Goal: Information Seeking & Learning: Find specific fact

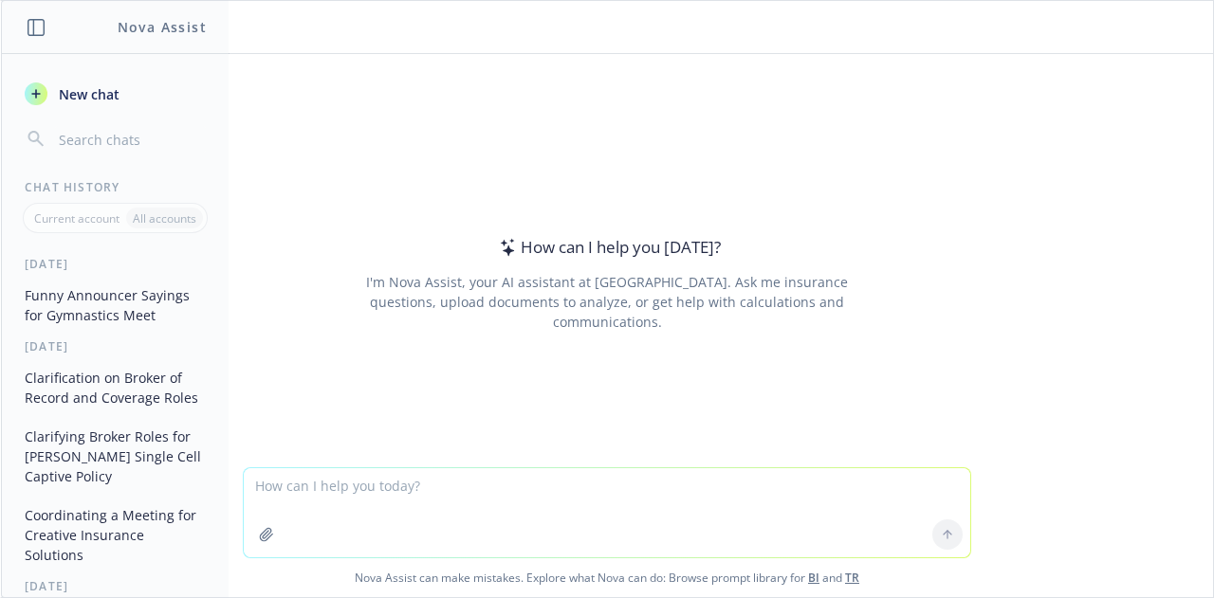
click at [58, 309] on button "Funny Announcer Sayings for Gymnastics Meet" at bounding box center [115, 305] width 196 height 51
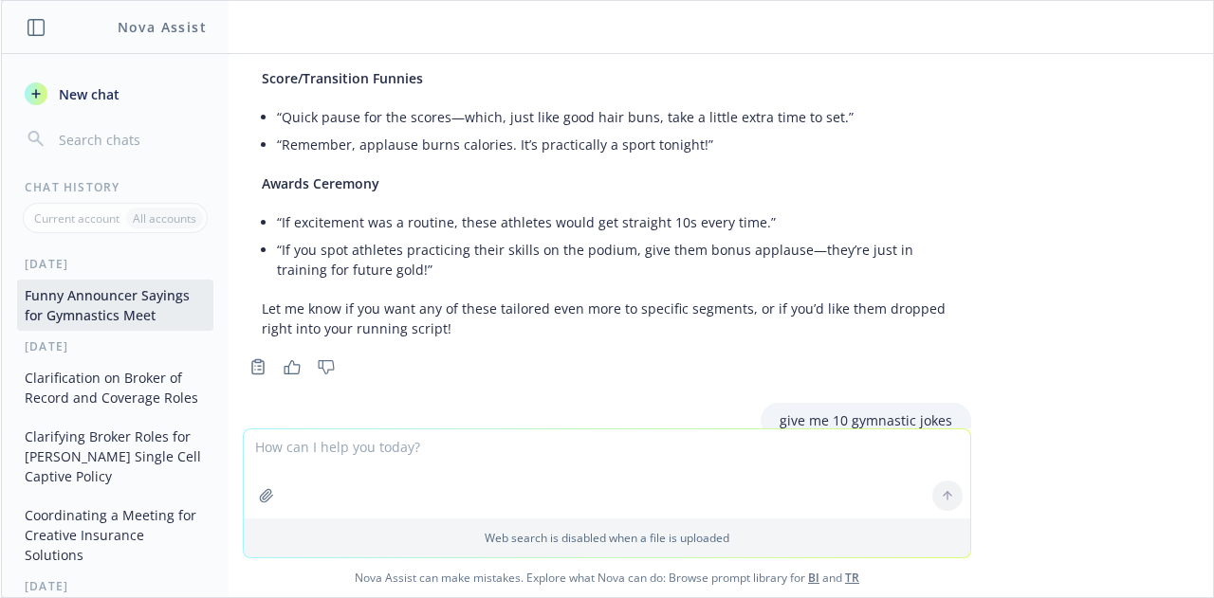
scroll to position [6464, 0]
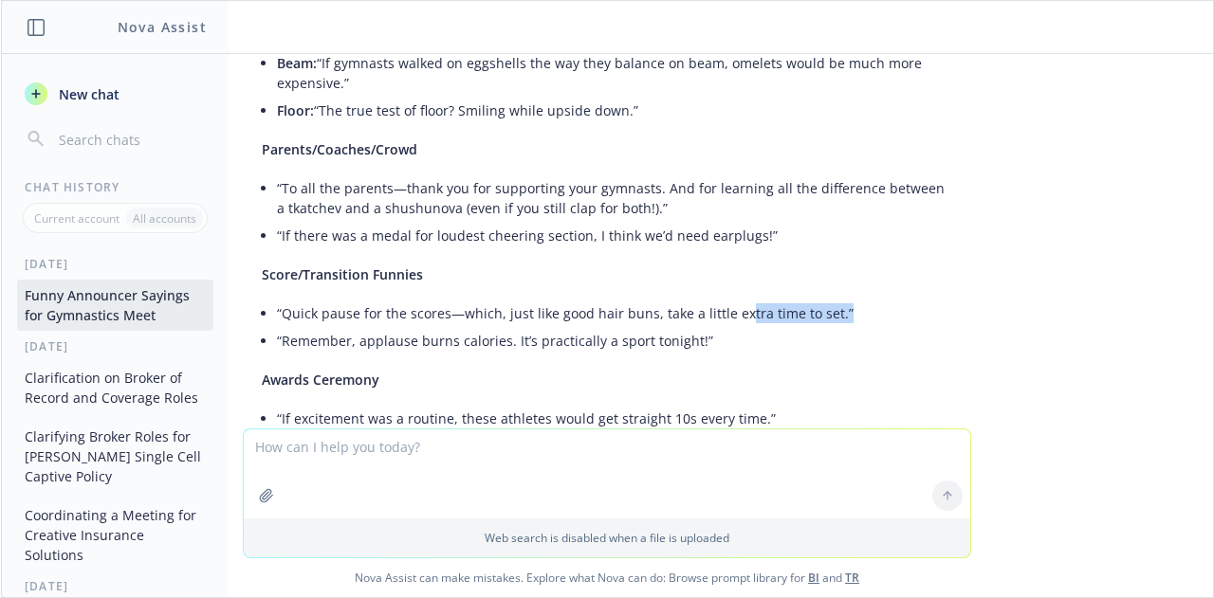
drag, startPoint x: 819, startPoint y: 236, endPoint x: 725, endPoint y: 232, distance: 94.9
click at [725, 300] on li "“Quick pause for the scores—which, just like good hair buns, take a little extr…" at bounding box center [614, 314] width 675 height 28
click at [679, 327] on li "“Remember, applause burns calories. It’s practically a sport tonight!”" at bounding box center [614, 341] width 675 height 28
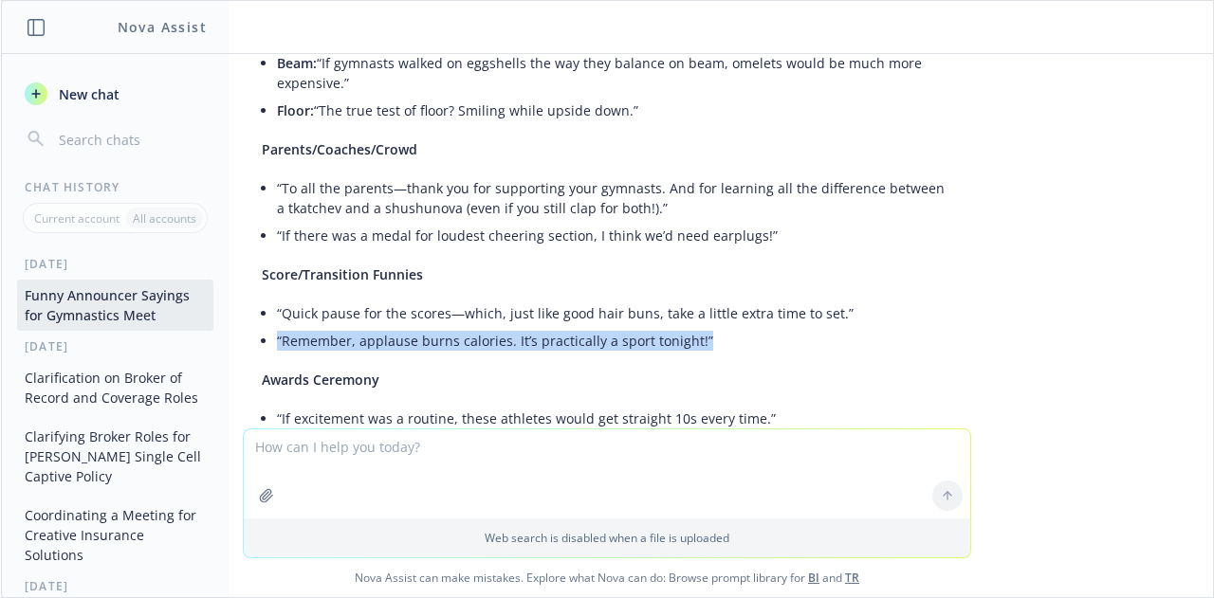
drag, startPoint x: 689, startPoint y: 262, endPoint x: 260, endPoint y: 267, distance: 429.7
click at [260, 267] on div "You got it! Here are even more gymnastics-themed jokes and playful lines you ca…" at bounding box center [607, 76] width 728 height 931
copy li "“Remember, applause burns calories. It’s practically a sport tonight!”"
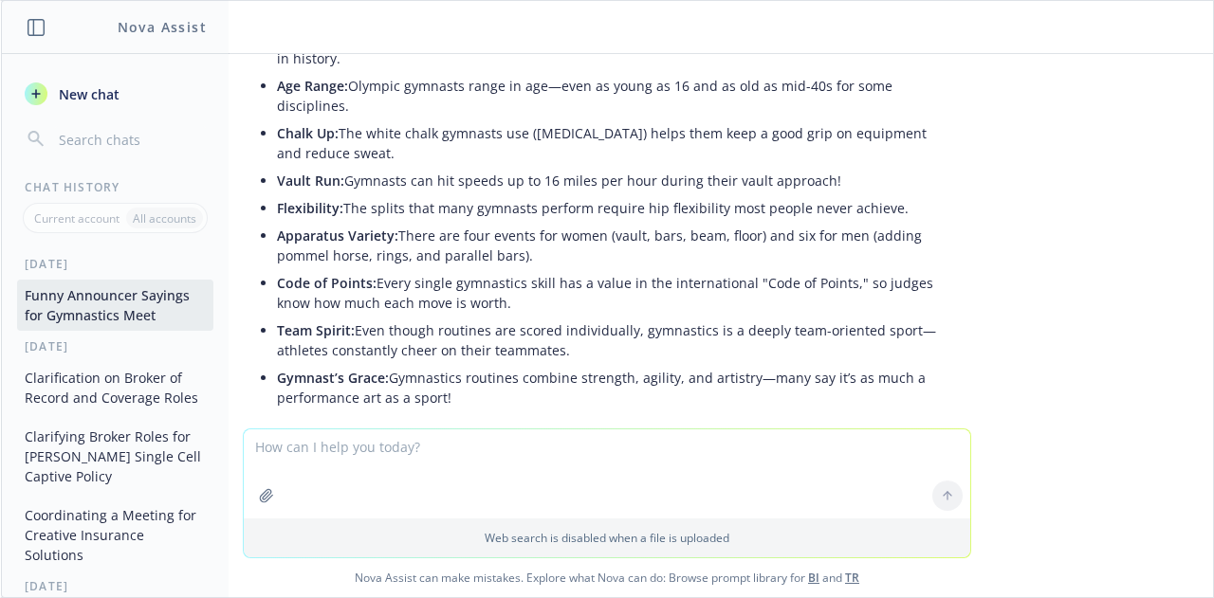
scroll to position [7982, 0]
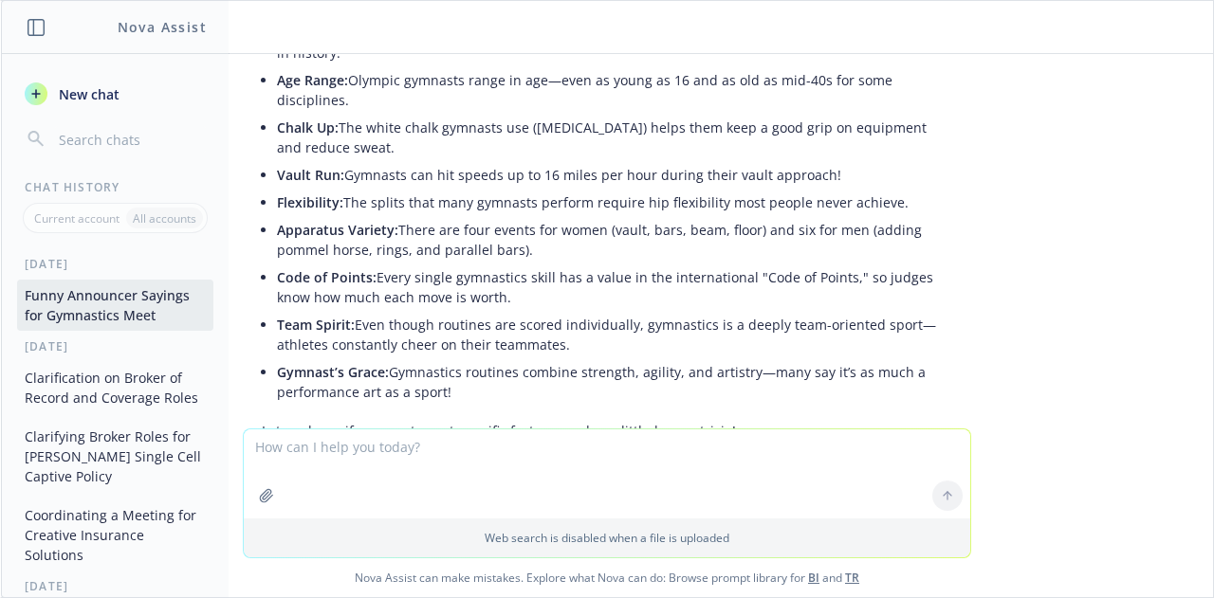
drag, startPoint x: 1012, startPoint y: 224, endPoint x: 821, endPoint y: 264, distance: 194.7
click at [1006, 224] on div "pdf Announcer_ All American Classic Meet (1).pdf make some funny sayings in thi…" at bounding box center [607, 241] width 1212 height 375
click at [833, 311] on li "Team Spirit: Even though routines are scored individually, gymnastics is a deep…" at bounding box center [614, 334] width 675 height 47
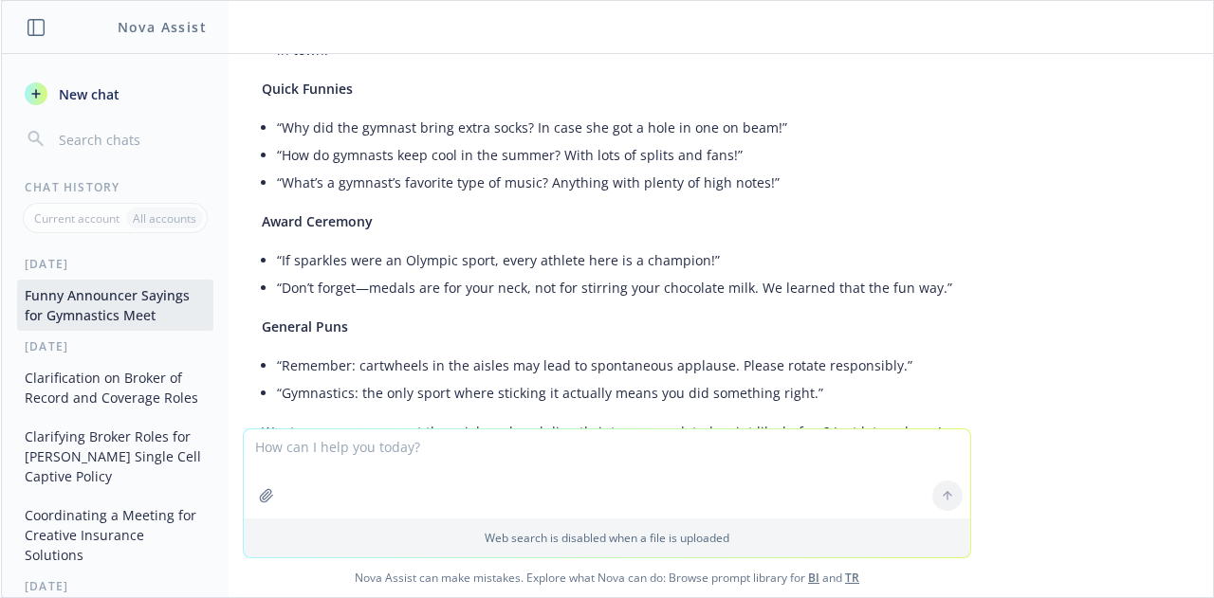
scroll to position [4188, 0]
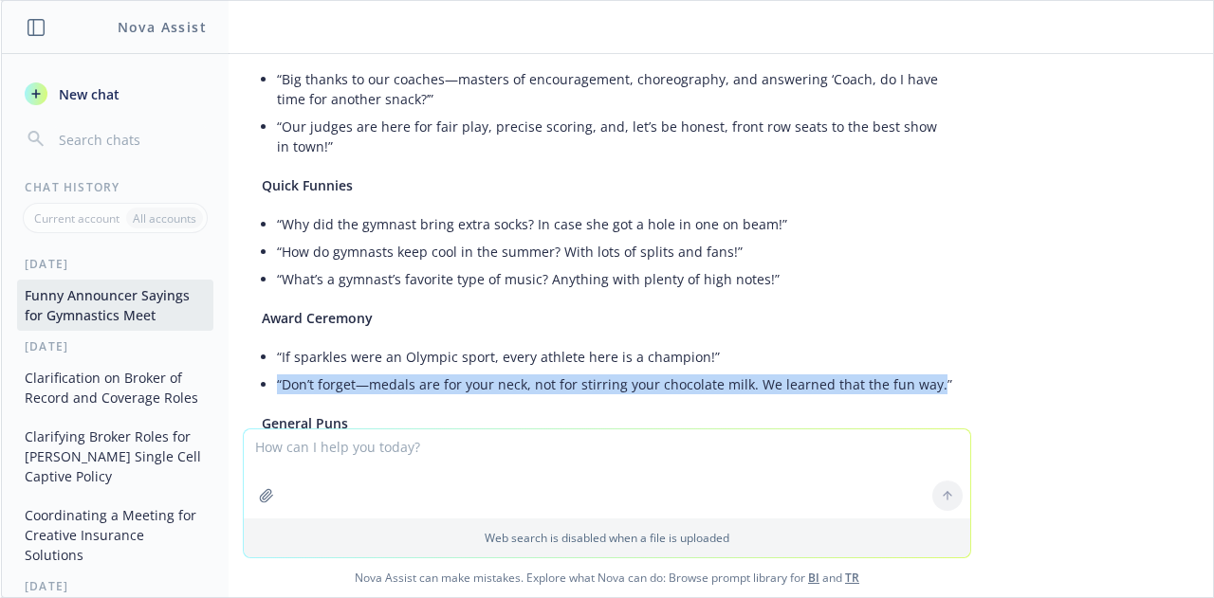
drag, startPoint x: 912, startPoint y: 348, endPoint x: 264, endPoint y: 348, distance: 648.7
click at [277, 371] on li "“Don’t forget—medals are for your neck, not for stirring your chocolate milk. W…" at bounding box center [614, 385] width 675 height 28
copy li "“Don’t forget—medals are for your neck, not for stirring your chocolate milk. W…"
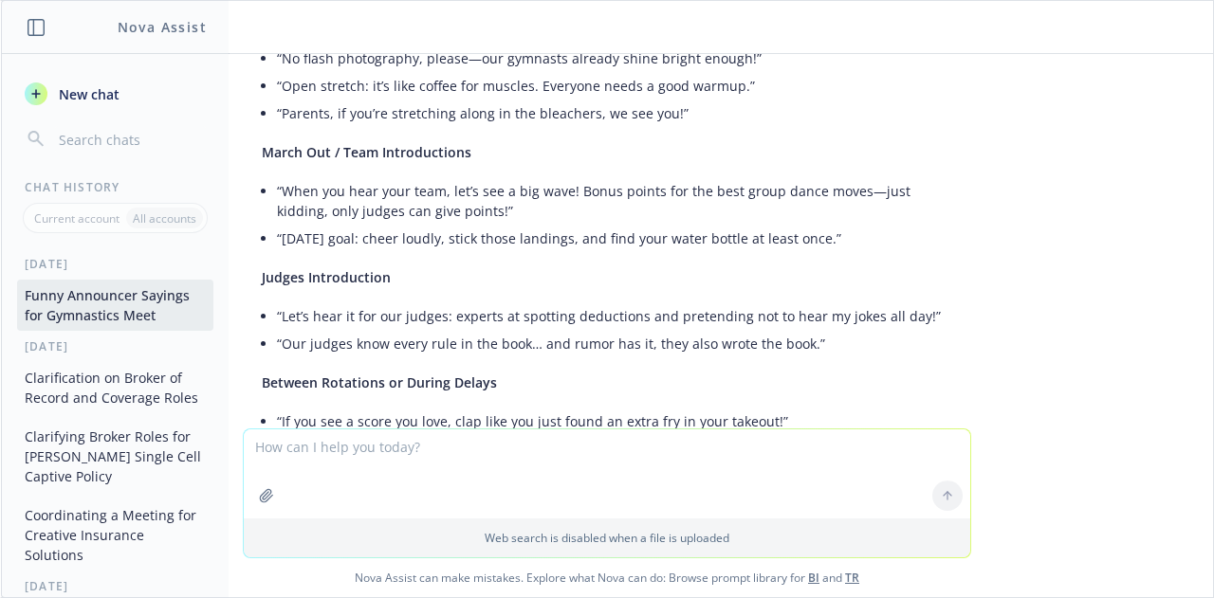
scroll to position [285, 0]
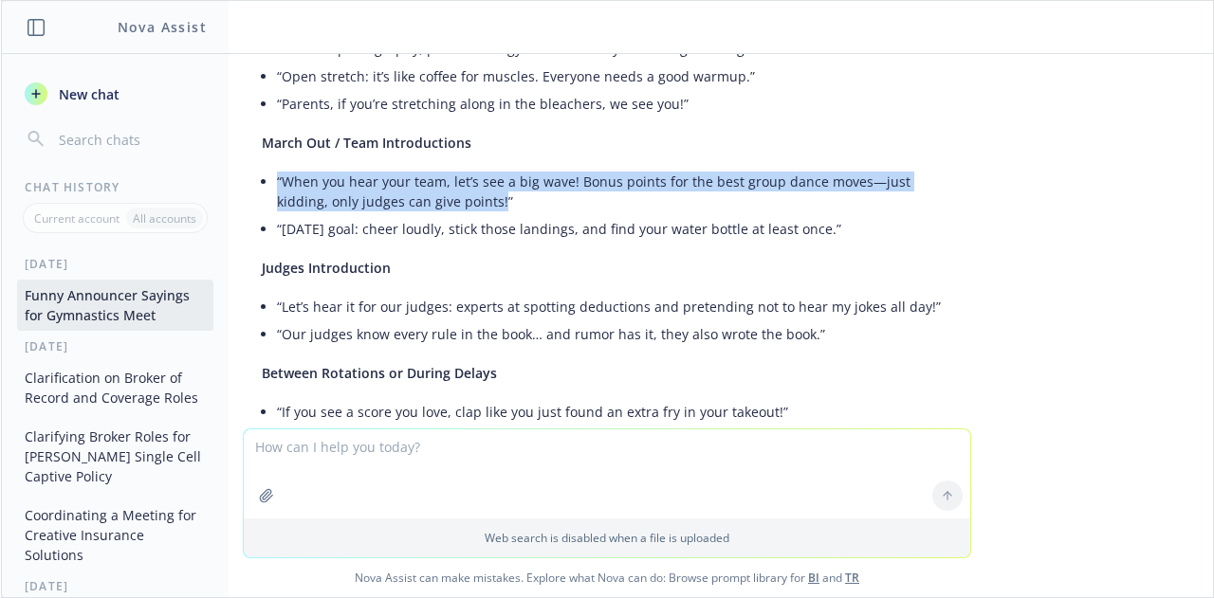
drag, startPoint x: 432, startPoint y: 200, endPoint x: 262, endPoint y: 178, distance: 172.1
click at [262, 178] on div "Here are some funny, family-friendly sayings and one-liners you can use through…" at bounding box center [607, 415] width 728 height 997
copy li "“When you hear your team, let’s see a big wave! Bonus points for the best group…"
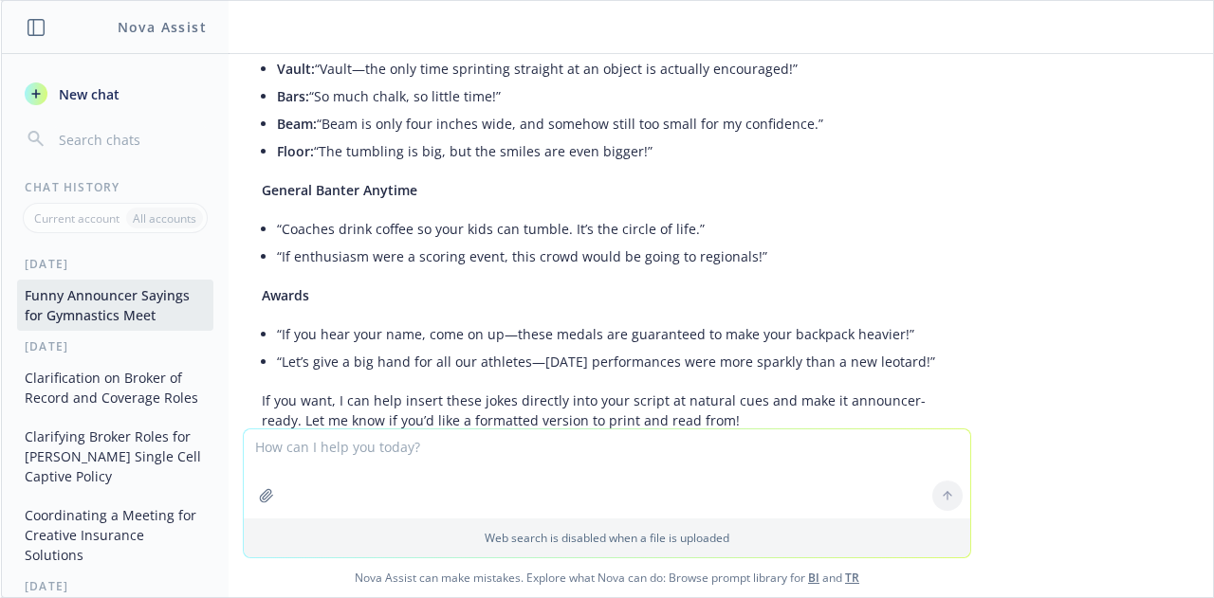
scroll to position [759, 0]
click at [385, 454] on textarea at bounding box center [607, 474] width 726 height 89
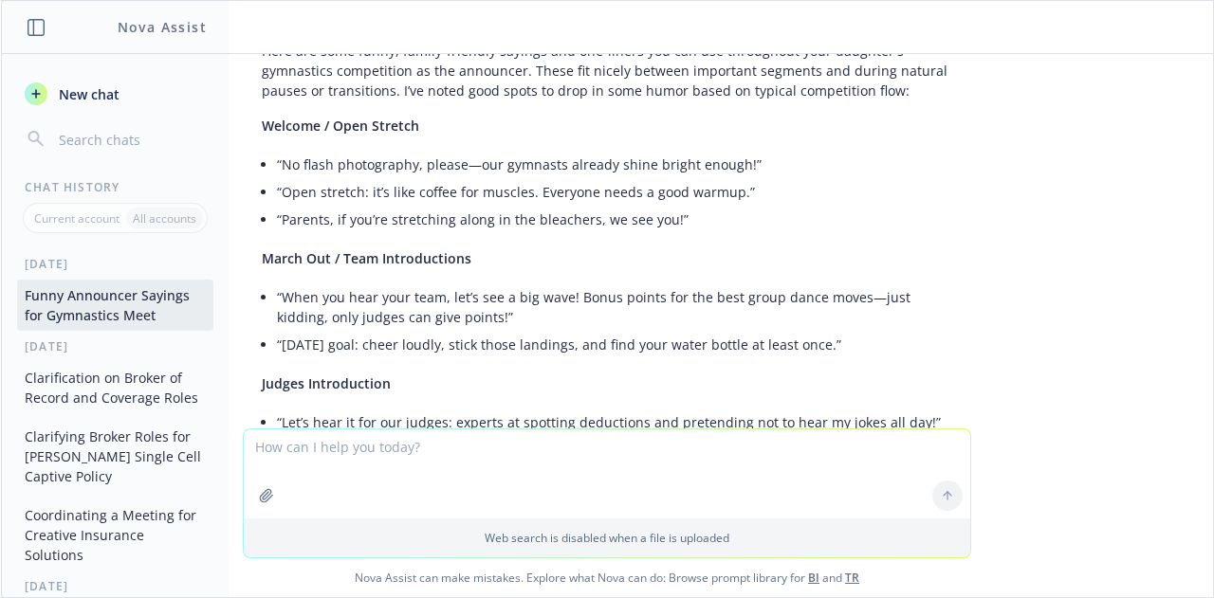
scroll to position [190, 0]
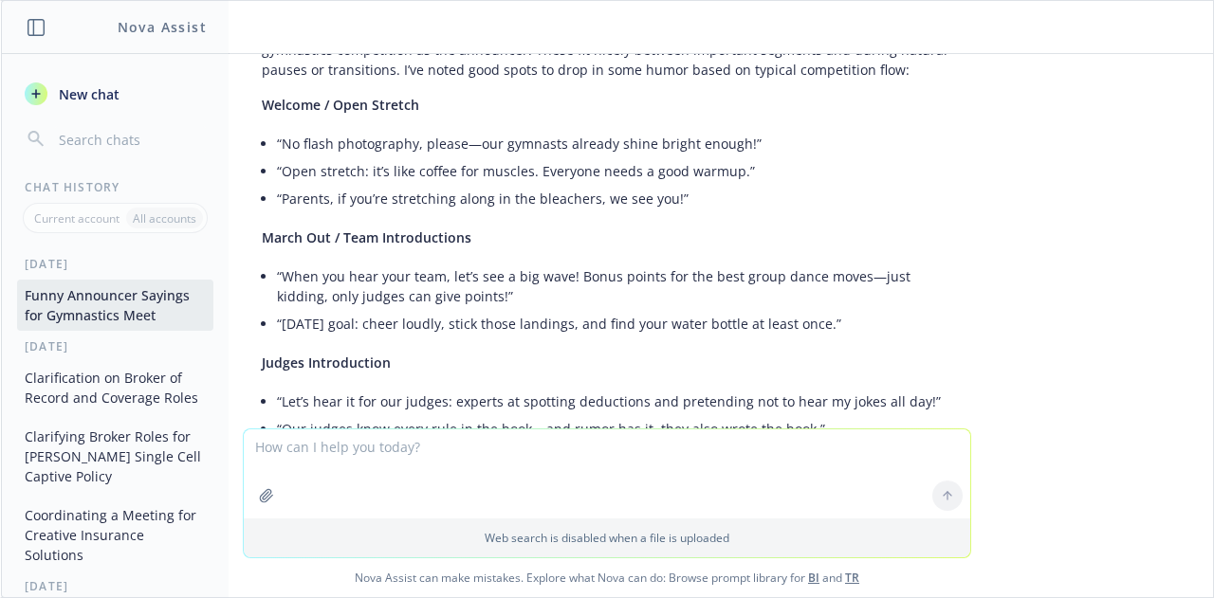
drag, startPoint x: 818, startPoint y: 322, endPoint x: 264, endPoint y: 328, distance: 553.9
click at [277, 328] on li "“[DATE] goal: cheer loudly, stick those landings, and find your water bottle at…" at bounding box center [614, 324] width 675 height 28
copy li "“[DATE] goal: cheer loudly, stick those landings, and find your water bottle at…"
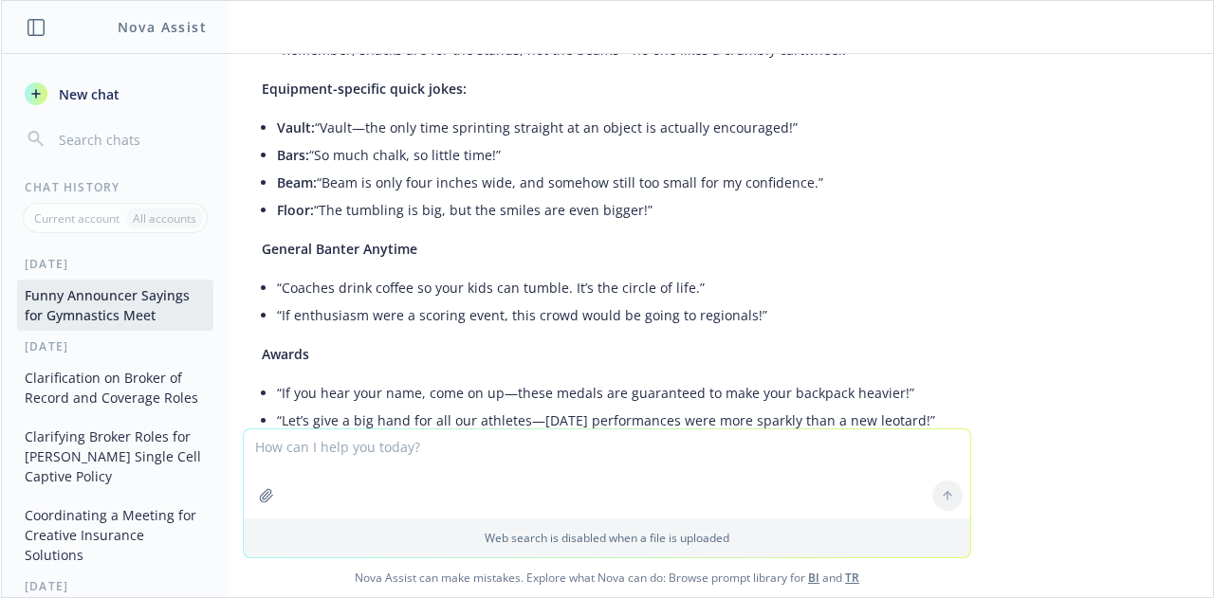
scroll to position [759, 0]
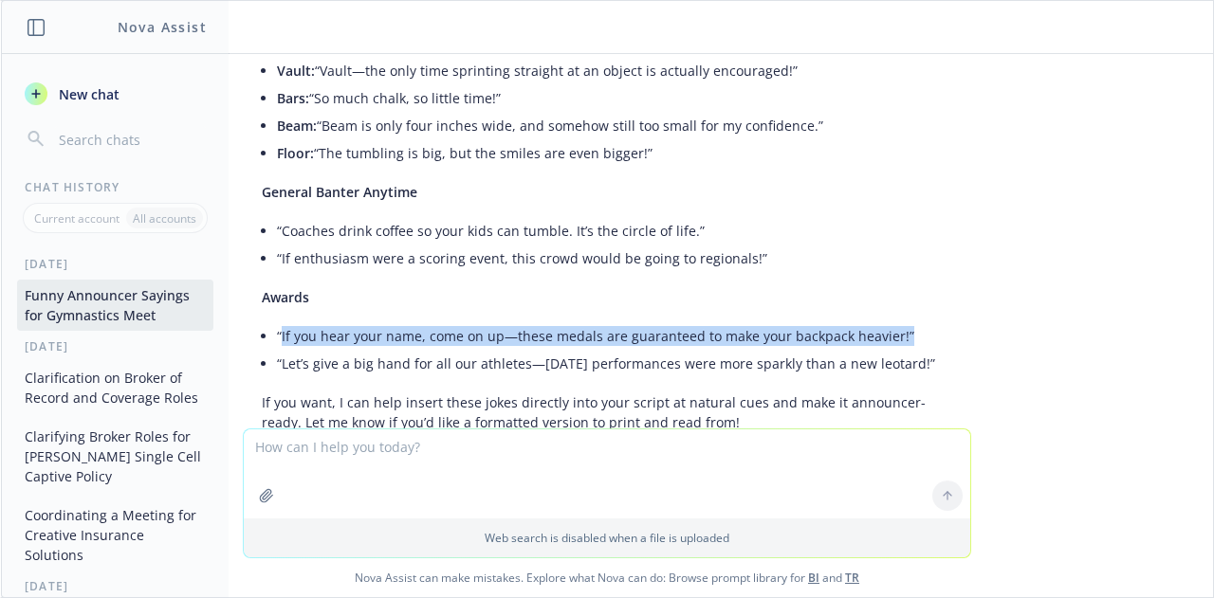
drag, startPoint x: 880, startPoint y: 337, endPoint x: 265, endPoint y: 340, distance: 615.5
click at [277, 340] on li "“If you hear your name, come on up—these medals are guaranteed to make your bac…" at bounding box center [614, 336] width 675 height 28
copy li "If you hear your name, come on up—these medals are guaranteed to make your back…"
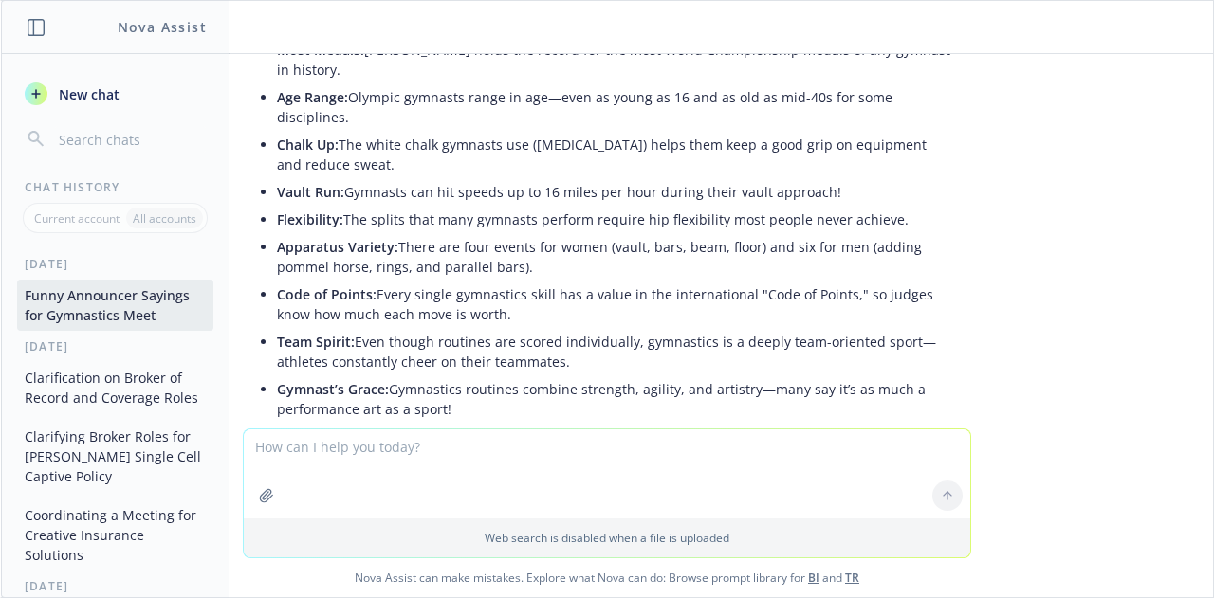
scroll to position [7982, 0]
